Goal: Task Accomplishment & Management: Manage account settings

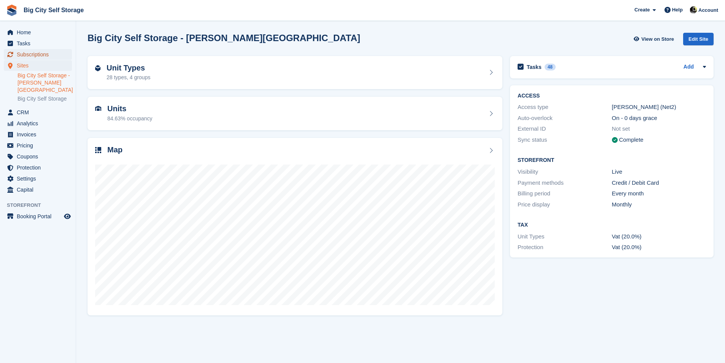
click at [51, 54] on span "Subscriptions" at bounding box center [40, 54] width 46 height 11
click at [43, 54] on span "Subscriptions" at bounding box center [40, 54] width 46 height 11
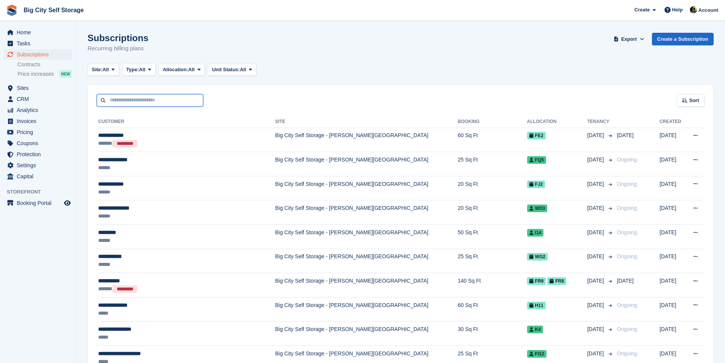
click at [127, 102] on input "text" at bounding box center [150, 100] width 107 height 13
type input "***"
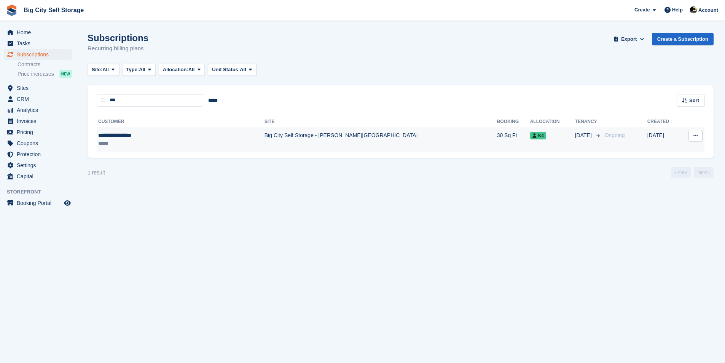
click at [197, 145] on div "*****" at bounding box center [152, 143] width 109 height 8
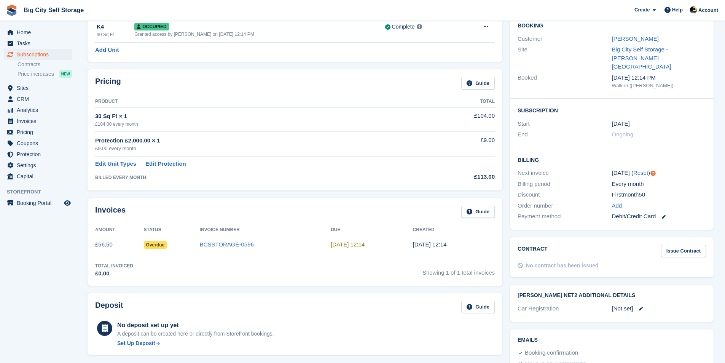
scroll to position [76, 0]
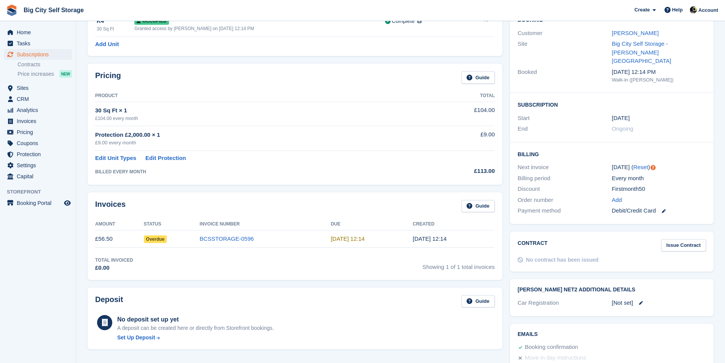
click at [234, 208] on div "Invoices Guide" at bounding box center [294, 208] width 399 height 17
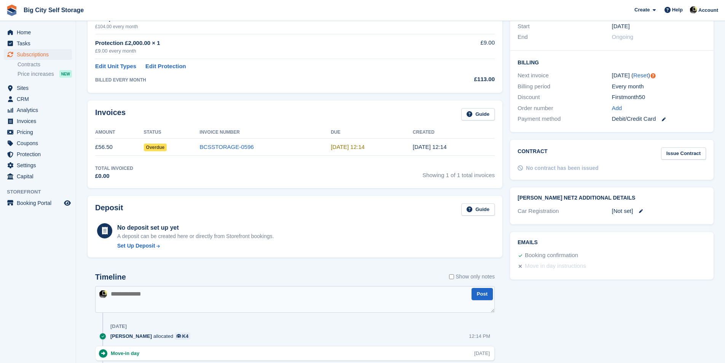
scroll to position [76, 0]
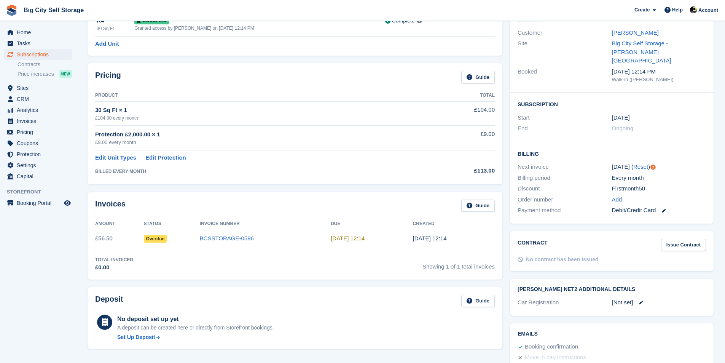
drag, startPoint x: 305, startPoint y: 217, endPoint x: 297, endPoint y: 216, distance: 8.1
drag, startPoint x: 297, startPoint y: 216, endPoint x: 627, endPoint y: 173, distance: 333.4
click at [628, 184] on div "Firstmonth50" at bounding box center [659, 188] width 94 height 9
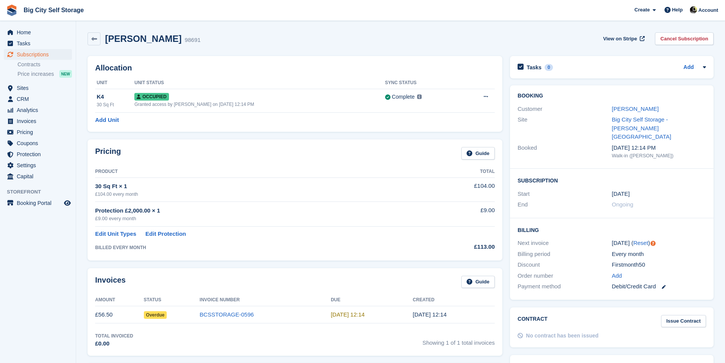
scroll to position [0, 0]
